Goal: Find contact information: Find contact information

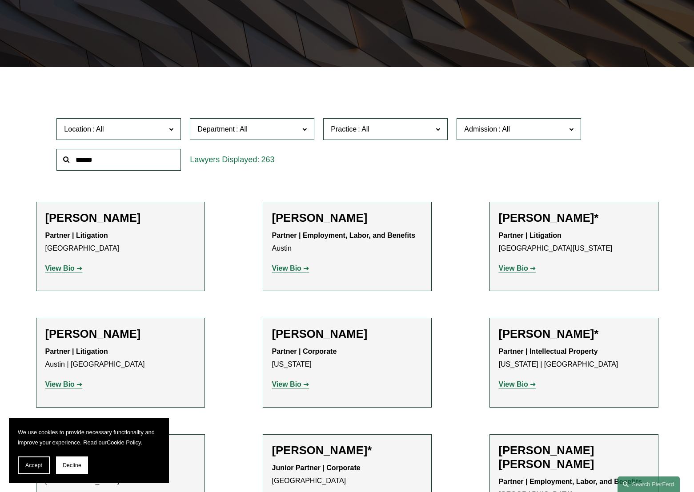
scroll to position [44, 0]
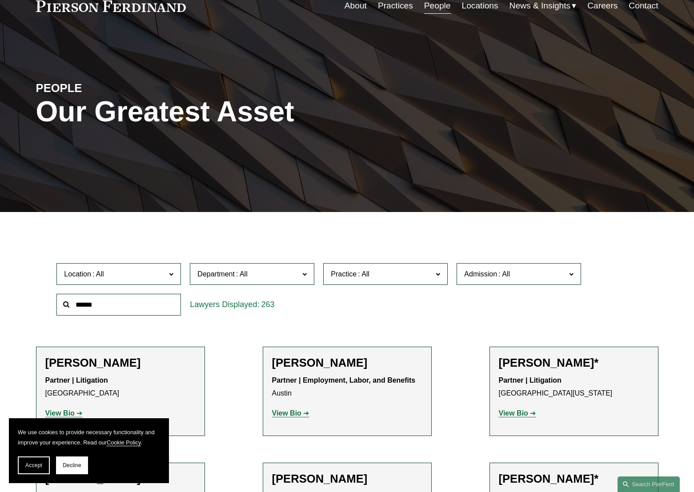
click at [88, 302] on input "text" at bounding box center [118, 305] width 125 height 22
type input "******"
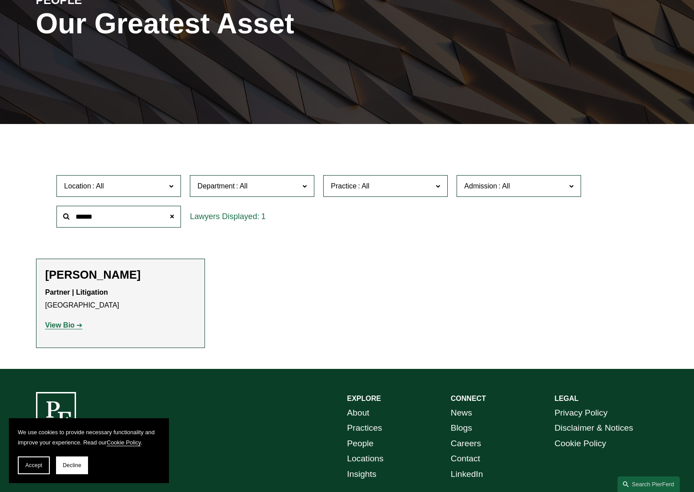
scroll to position [133, 0]
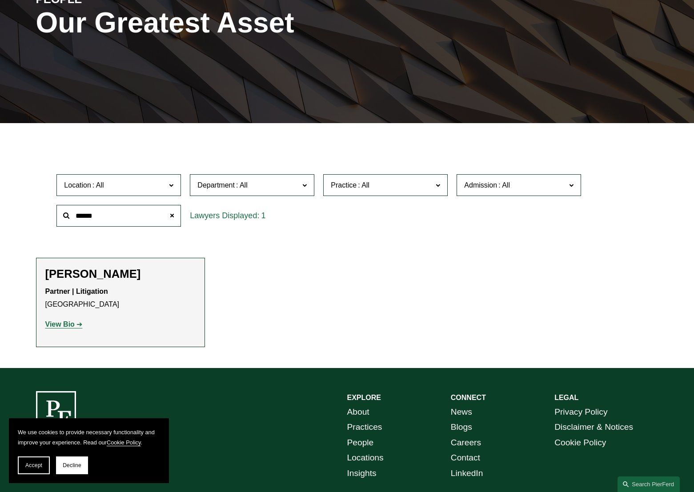
click at [68, 322] on strong "View Bio" at bounding box center [59, 325] width 29 height 8
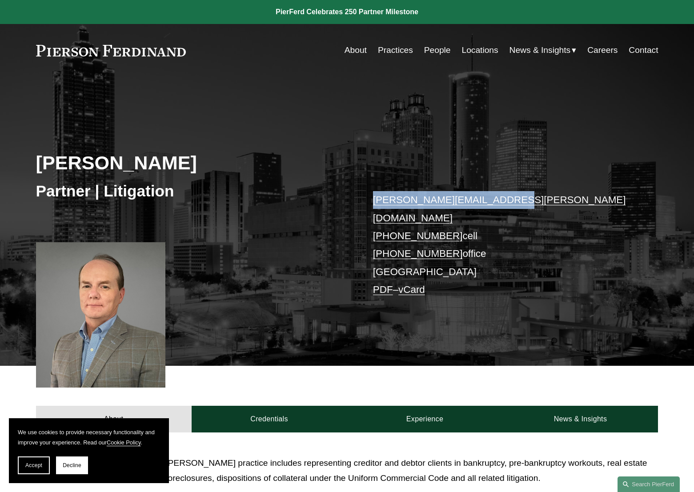
drag, startPoint x: 511, startPoint y: 201, endPoint x: 374, endPoint y: 201, distance: 137.0
click at [374, 201] on p "thomas.walker@pierferd.com +1.678.357.9086 cell +1.404.566.6988 office Atlanta …" at bounding box center [502, 245] width 259 height 108
copy link "thomas.walker@pierferd.com"
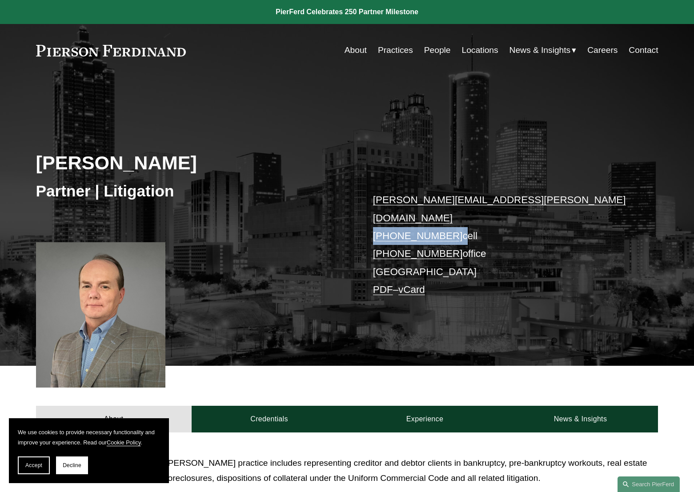
drag, startPoint x: 450, startPoint y: 218, endPoint x: 392, endPoint y: 229, distance: 58.5
click at [374, 220] on p "thomas.walker@pierferd.com +1.678.357.9086 cell +1.404.566.6988 office Atlanta …" at bounding box center [502, 245] width 259 height 108
copy p "+1.678.357.9086"
drag, startPoint x: 450, startPoint y: 233, endPoint x: 422, endPoint y: 266, distance: 42.6
click at [372, 239] on div "Thomas Walker Partner | Litigation thomas.walker@pierferd.com +1.678.357.9086 c…" at bounding box center [347, 232] width 694 height 268
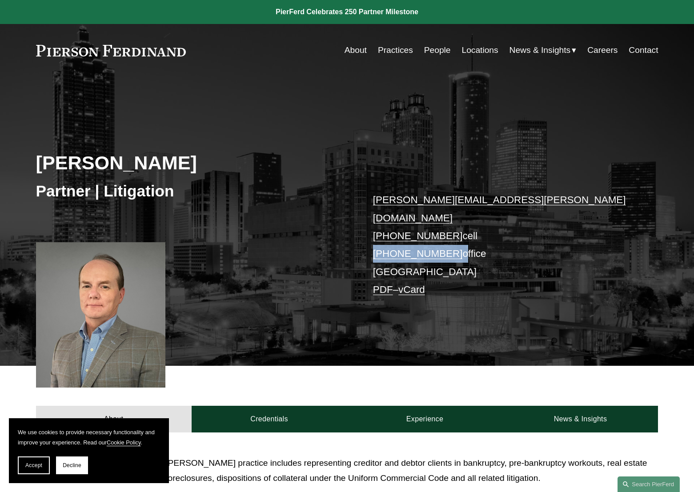
copy p "+1.404.566.6988"
click at [39, 464] on span "Accept" at bounding box center [33, 466] width 17 height 6
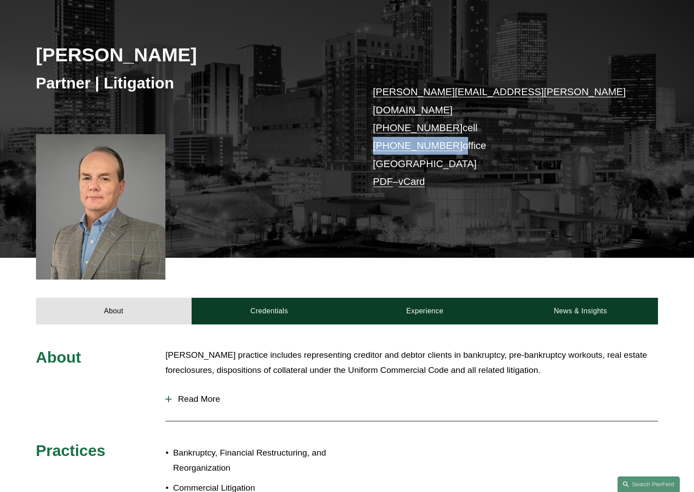
scroll to position [89, 0]
